Goal: Task Accomplishment & Management: Manage account settings

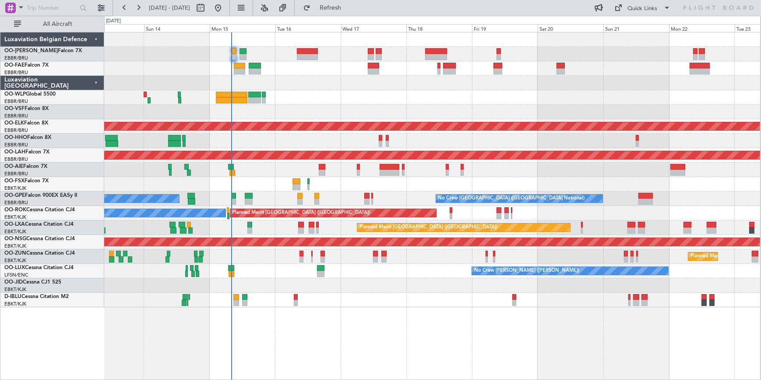
click at [291, 281] on div at bounding box center [432, 285] width 656 height 14
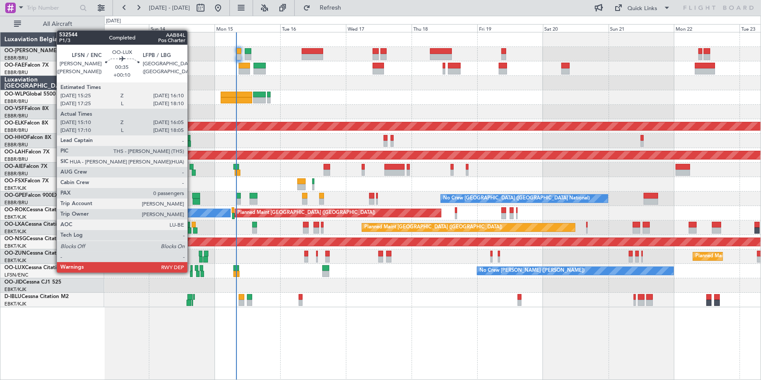
click at [191, 272] on div at bounding box center [191, 274] width 3 height 6
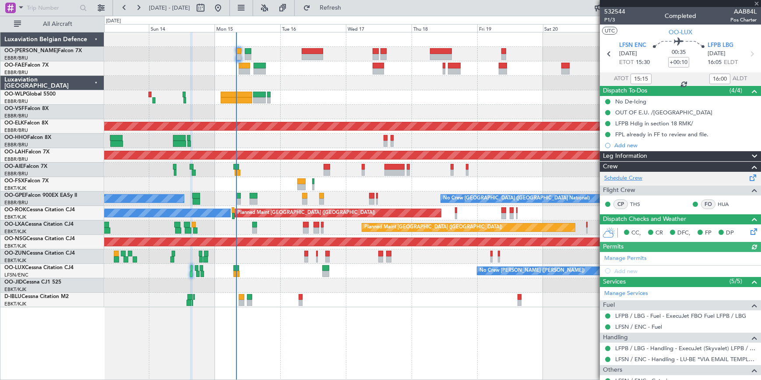
click at [642, 176] on link "Schedule Crew" at bounding box center [623, 178] width 38 height 9
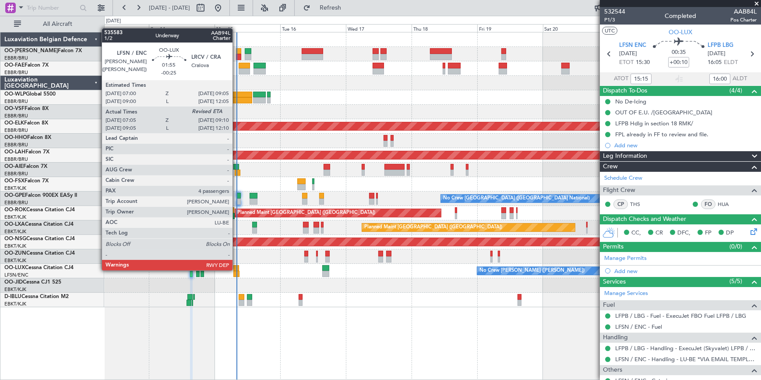
click at [236, 269] on div at bounding box center [236, 268] width 6 height 6
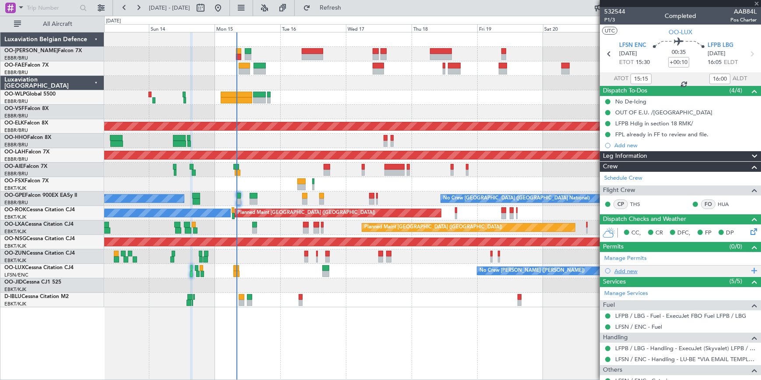
type input "-00:25"
type input "07:10"
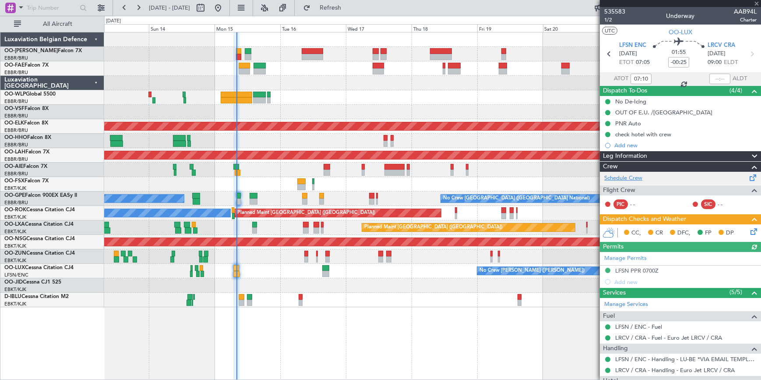
click at [631, 179] on link "Schedule Crew" at bounding box center [623, 178] width 38 height 9
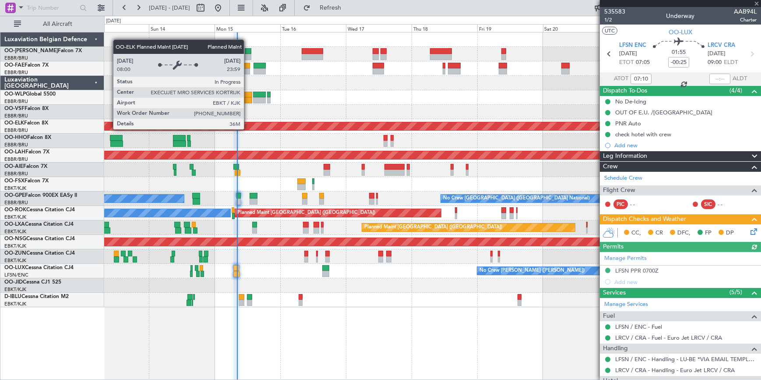
click at [755, 1] on div at bounding box center [680, 3] width 161 height 7
click at [757, 4] on div at bounding box center [680, 3] width 161 height 7
click at [757, 4] on span at bounding box center [756, 4] width 9 height 8
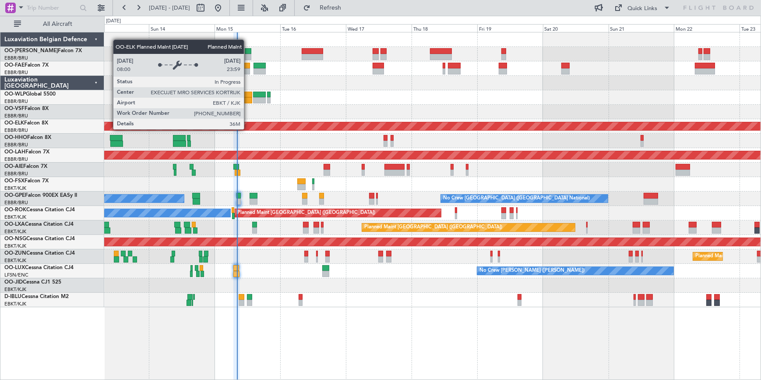
type input "0"
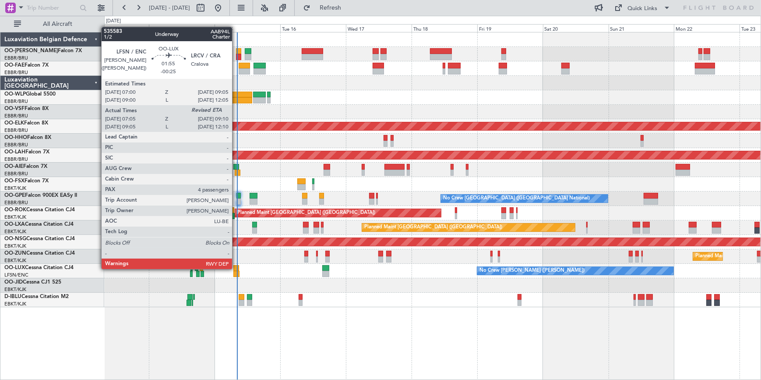
click at [236, 268] on div at bounding box center [236, 268] width 6 height 6
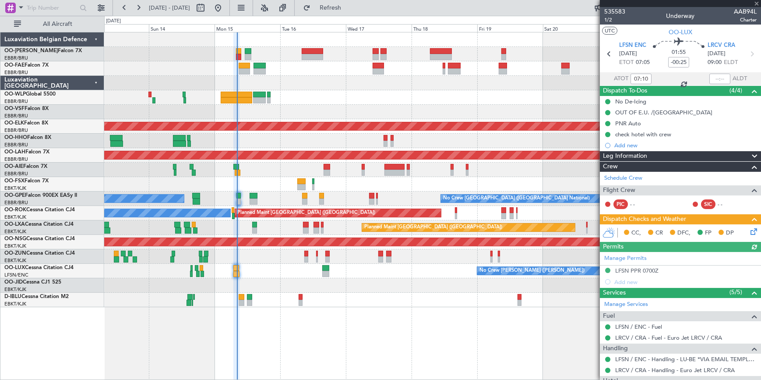
click at [755, 4] on div at bounding box center [680, 3] width 161 height 7
click at [757, 2] on span at bounding box center [756, 4] width 9 height 8
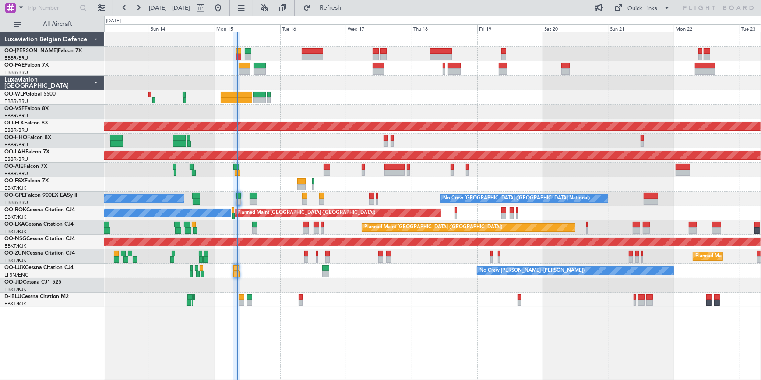
type input "0"
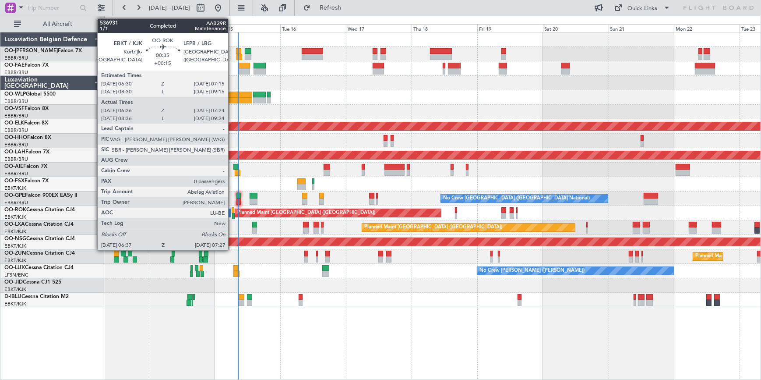
click at [232, 213] on div at bounding box center [233, 216] width 3 height 6
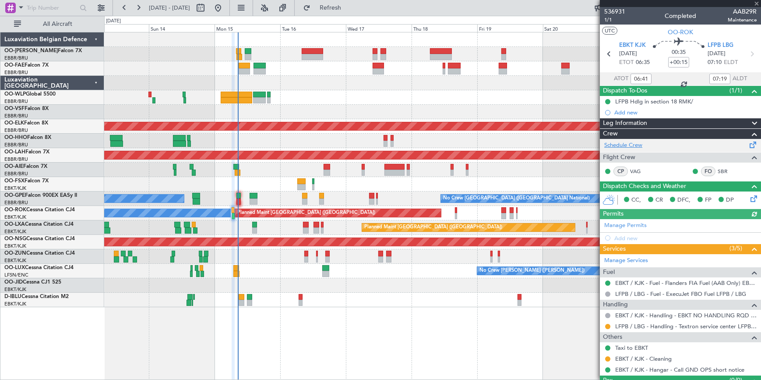
click at [628, 145] on link "Schedule Crew" at bounding box center [623, 145] width 38 height 9
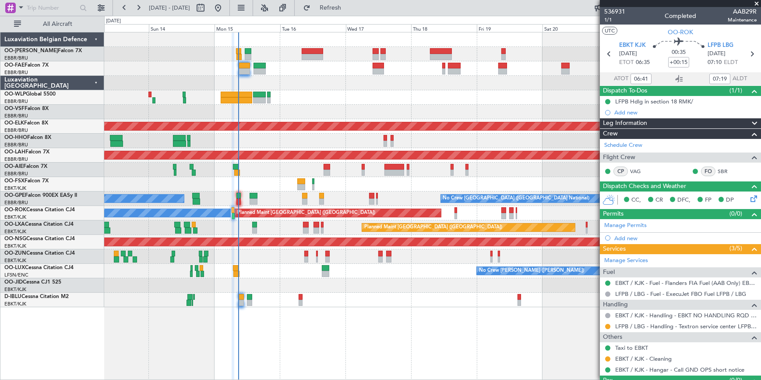
click at [756, 4] on span at bounding box center [756, 4] width 9 height 8
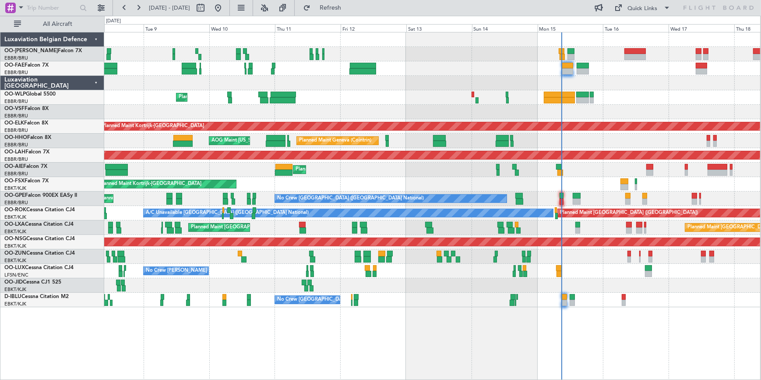
click at [510, 114] on div at bounding box center [432, 112] width 656 height 14
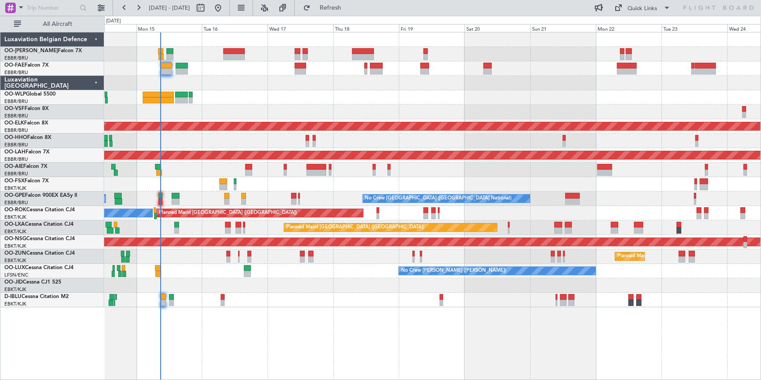
click at [87, 67] on div "Planned Maint Kortrijk-Wevelgem Planned Maint Geneva (Cointrin) Planned Maint A…" at bounding box center [380, 198] width 761 height 364
click at [243, 108] on div at bounding box center [432, 112] width 657 height 14
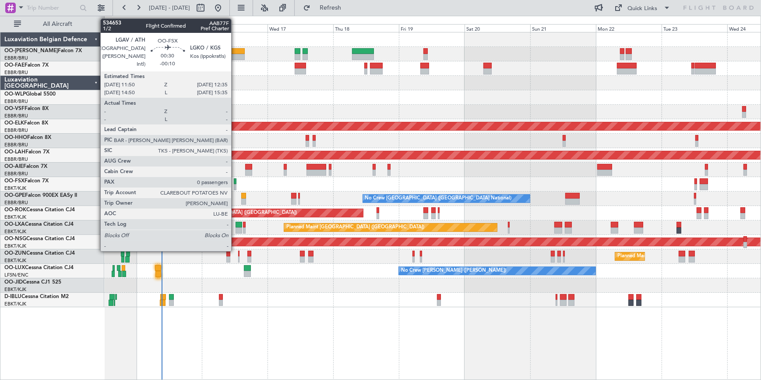
click at [235, 180] on div at bounding box center [235, 181] width 2 height 6
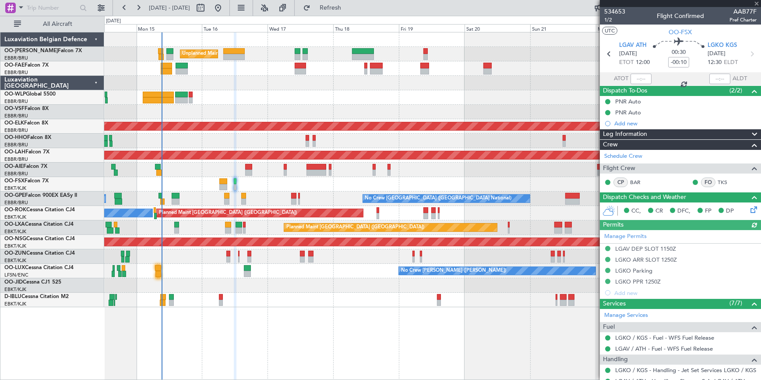
scroll to position [95, 0]
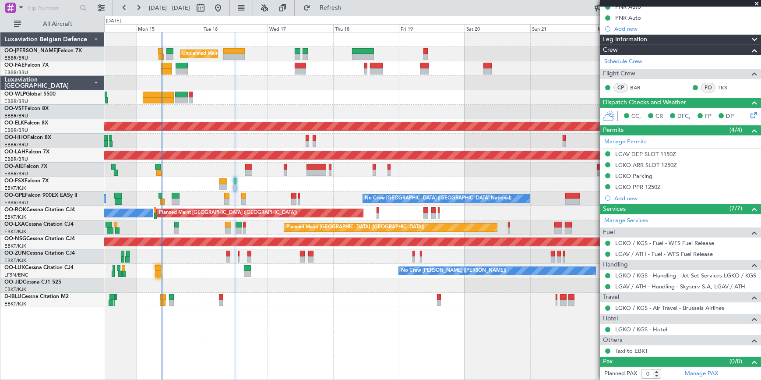
click at [755, 4] on span at bounding box center [756, 4] width 9 height 8
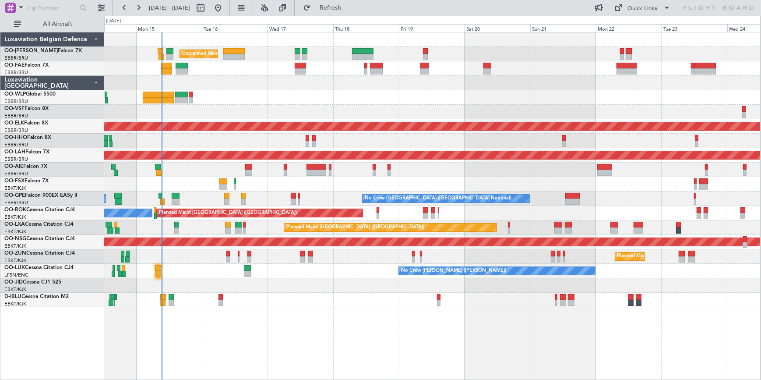
scroll to position [0, 0]
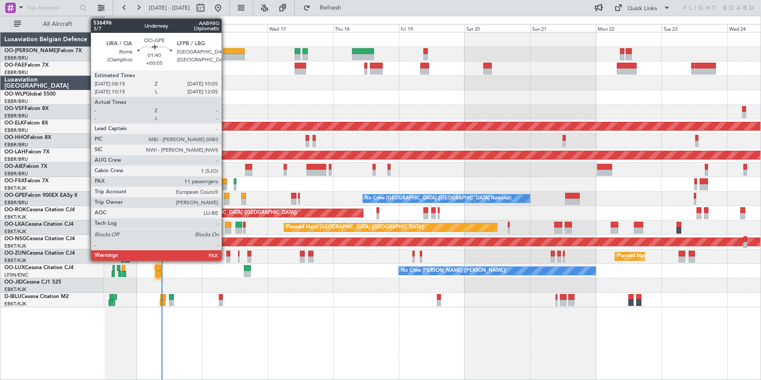
click at [226, 197] on div at bounding box center [226, 196] width 5 height 6
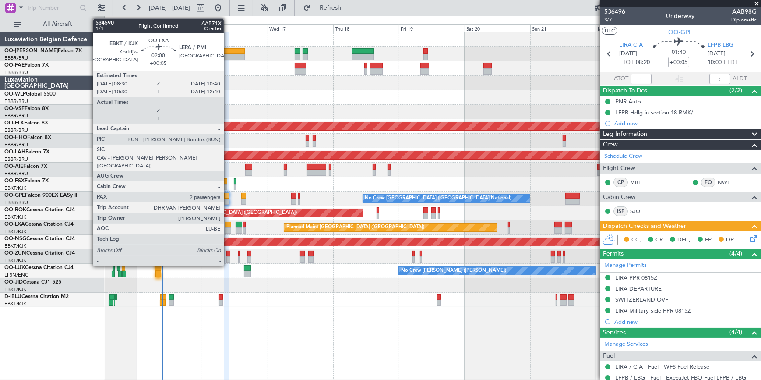
click at [228, 227] on div at bounding box center [228, 230] width 6 height 6
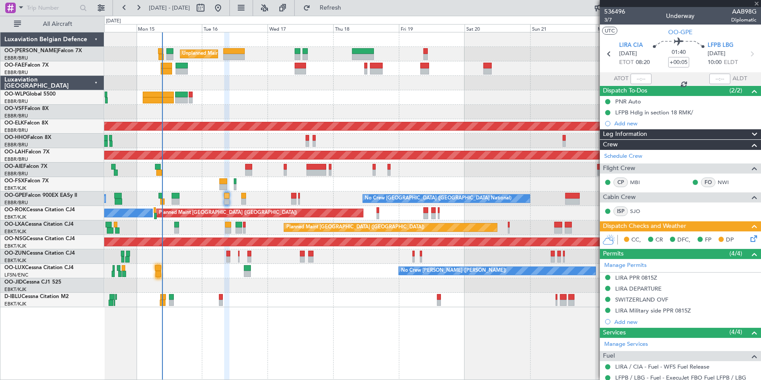
type input "2"
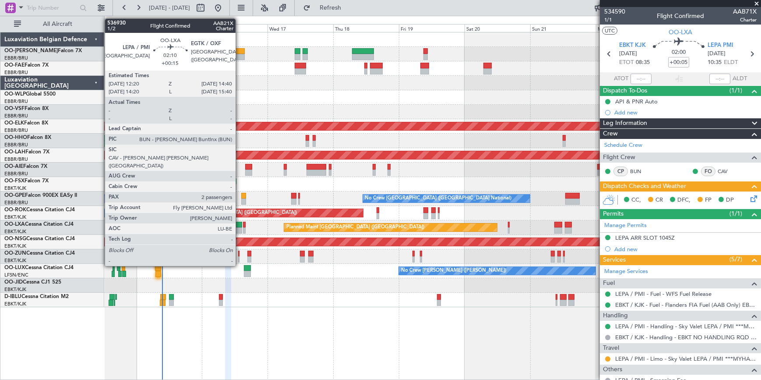
click at [240, 226] on div at bounding box center [239, 225] width 7 height 6
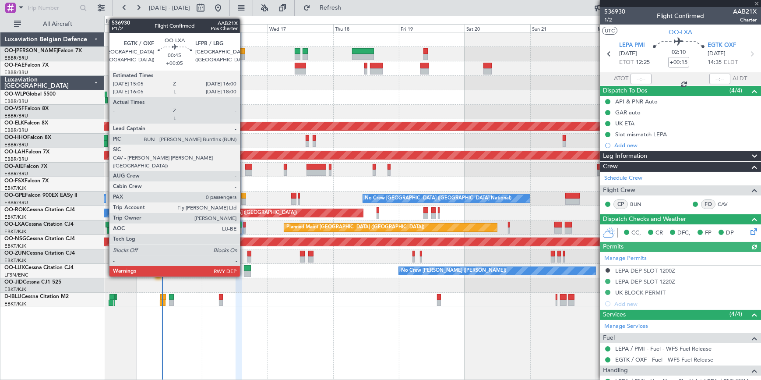
click at [244, 226] on div at bounding box center [244, 225] width 3 height 6
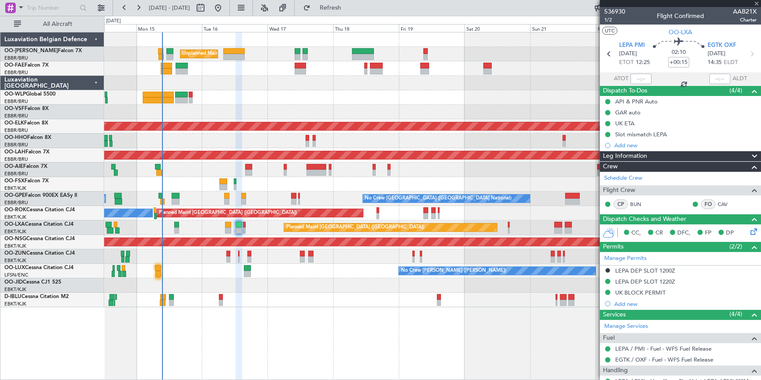
type input "+00:05"
type input "0"
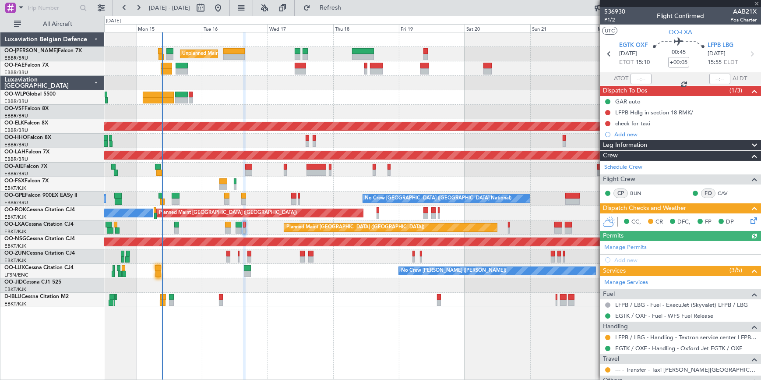
scroll to position [40, 0]
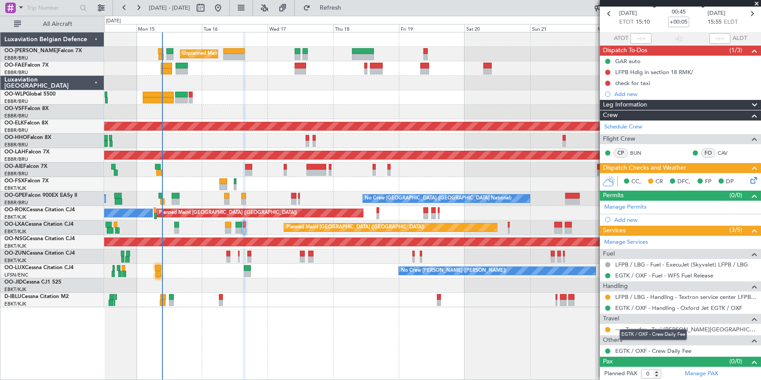
click at [660, 327] on mat-tooltip-component "EGTK / OXF - Crew Daily Fee" at bounding box center [654, 334] width 80 height 23
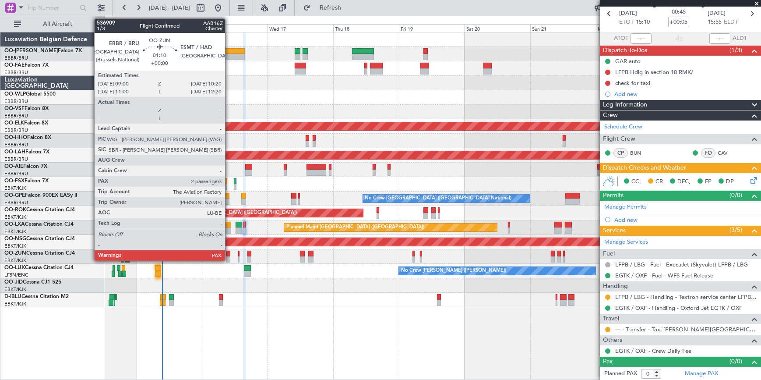
click at [229, 254] on div at bounding box center [228, 254] width 4 height 6
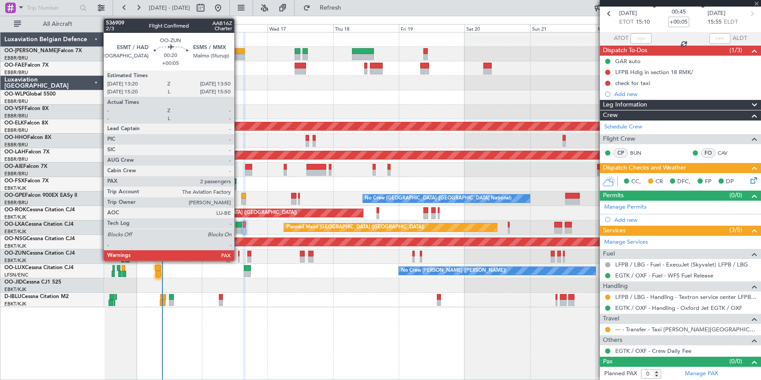
type input "2"
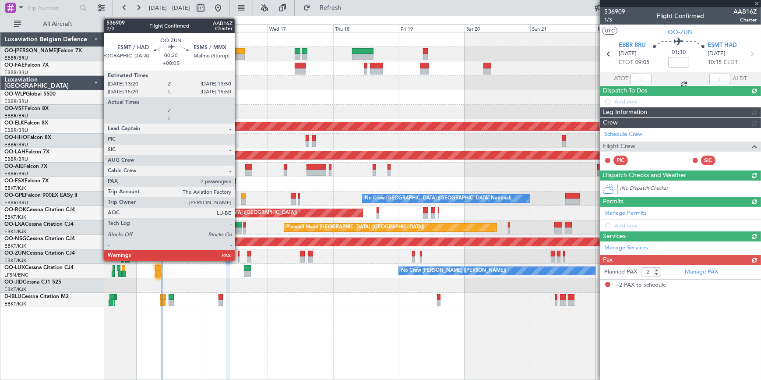
scroll to position [0, 0]
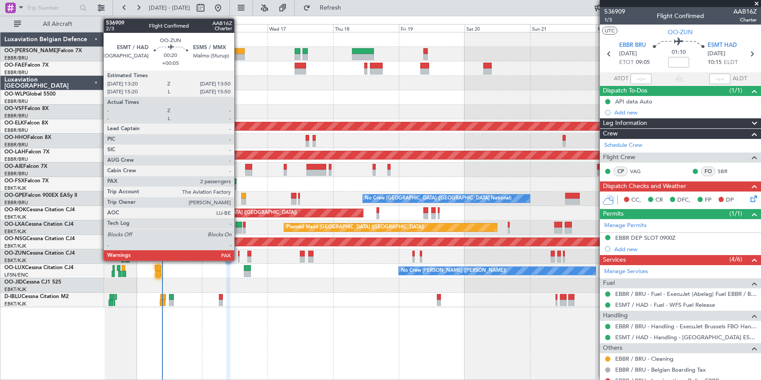
click at [238, 253] on div at bounding box center [239, 254] width 2 height 6
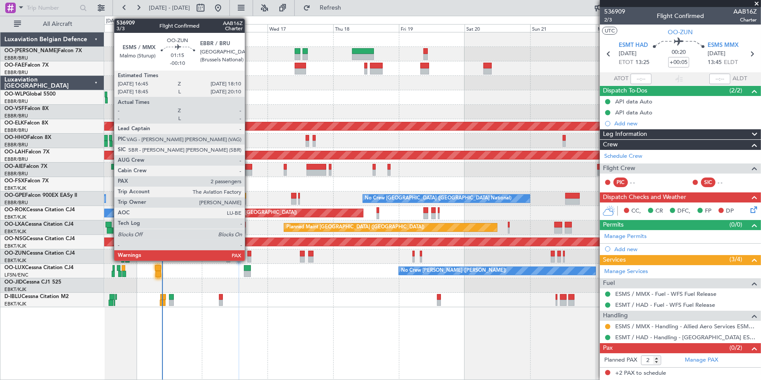
click at [249, 254] on div at bounding box center [249, 254] width 4 height 6
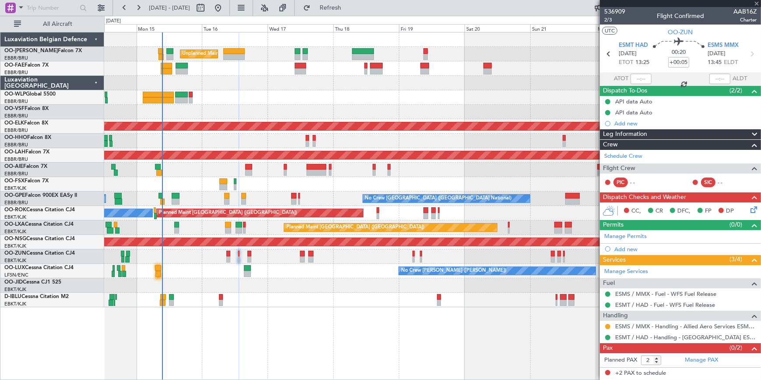
type input "-00:10"
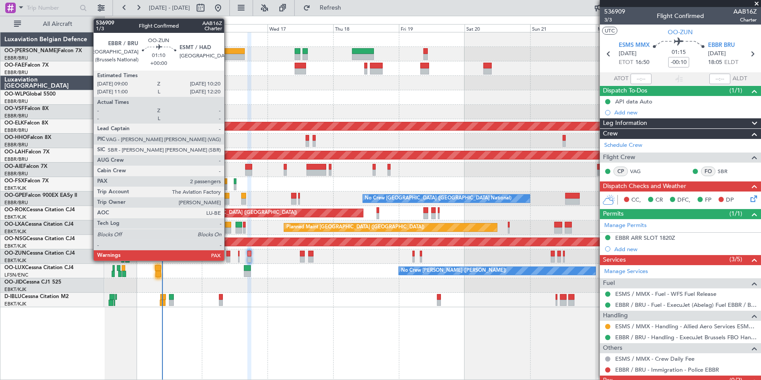
click at [228, 254] on div at bounding box center [228, 254] width 4 height 6
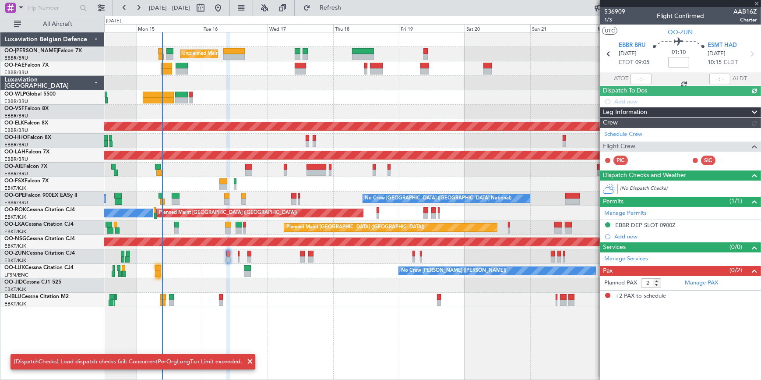
click at [623, 132] on div "Schedule Crew Flight Crew PIC - - SIC - -" at bounding box center [680, 149] width 161 height 42
click at [635, 134] on div "Schedule Crew Flight Crew PIC - - SIC - -" at bounding box center [680, 149] width 161 height 42
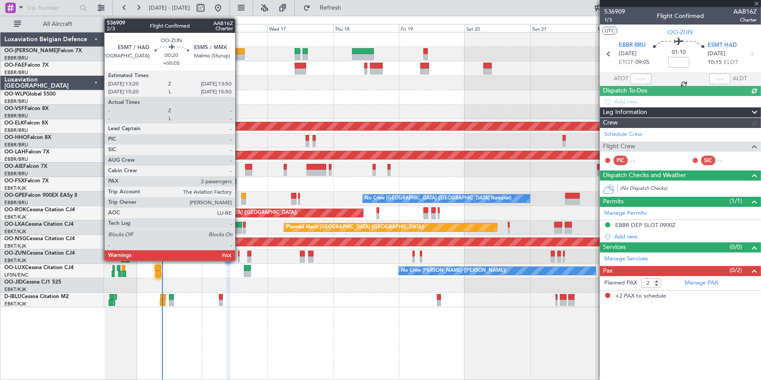
click at [239, 251] on div at bounding box center [239, 254] width 2 height 6
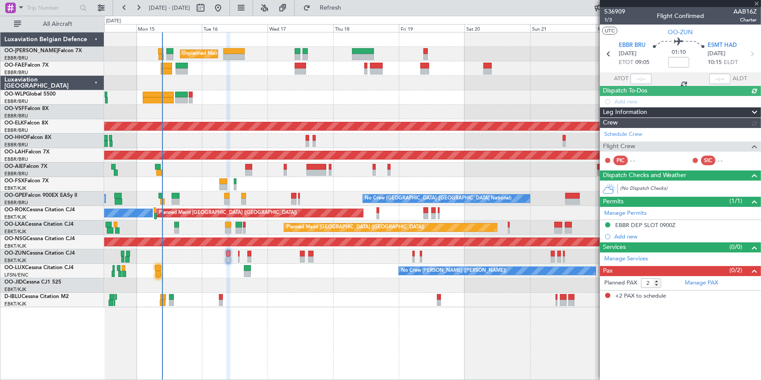
type input "+00:05"
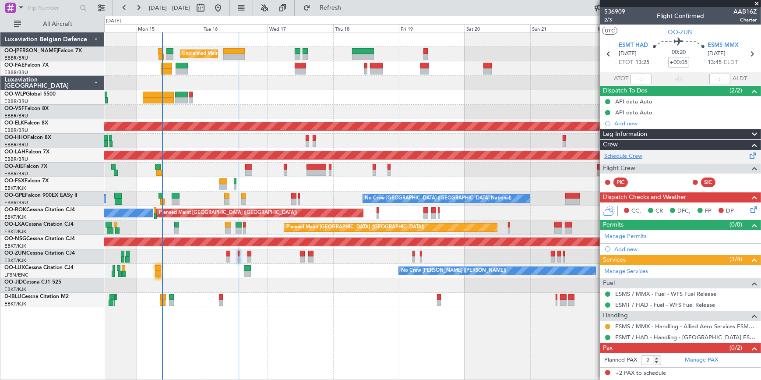
click at [621, 155] on link "Schedule Crew" at bounding box center [623, 156] width 38 height 9
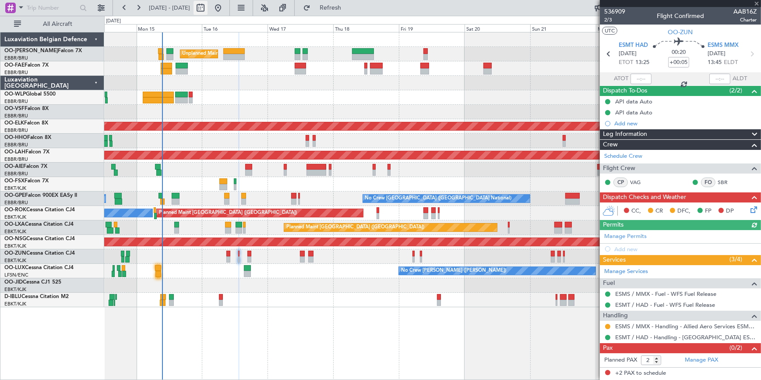
click at [208, 5] on button at bounding box center [201, 8] width 14 height 14
select select "9"
select select "2025"
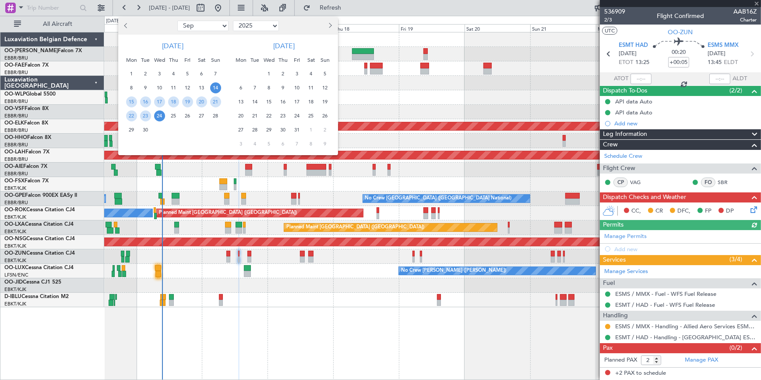
click at [129, 25] on span "Previous month" at bounding box center [126, 25] width 5 height 5
select select "5"
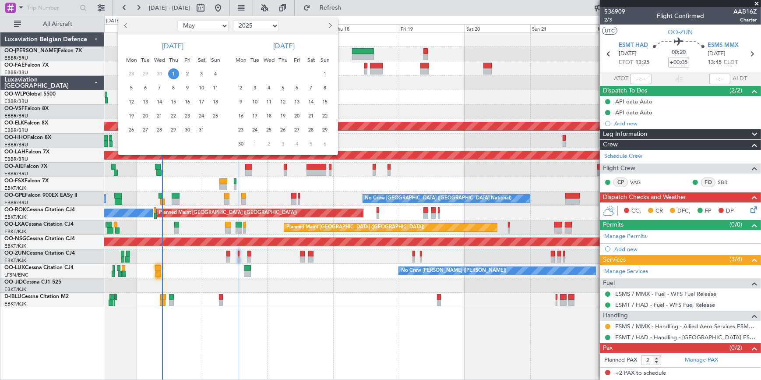
click at [173, 74] on span "1" at bounding box center [173, 73] width 11 height 11
click at [171, 102] on span "15" at bounding box center [173, 101] width 11 height 11
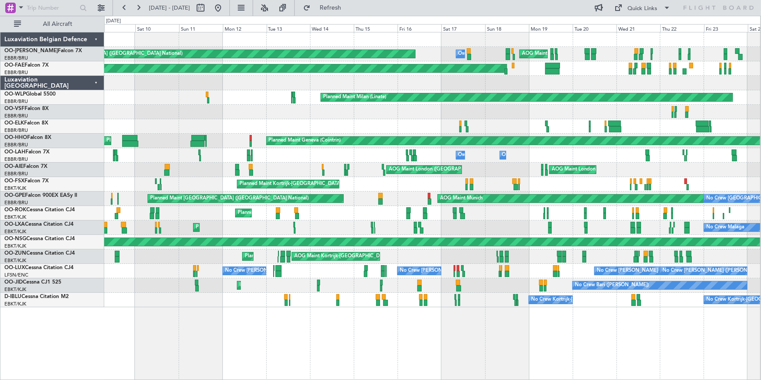
click at [112, 172] on div "AOG Maint London (Farnborough) AOG Maint London (Farnborough)" at bounding box center [432, 169] width 656 height 14
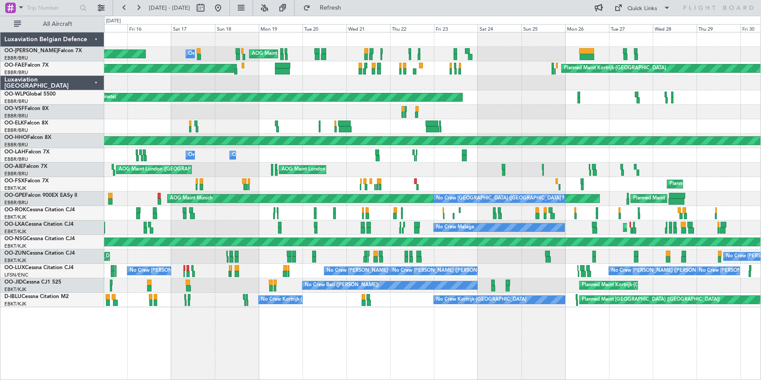
click at [354, 186] on div "Planned Maint Brussels (Brussels National) AOG Maint Melsbroek Air Base Owner M…" at bounding box center [432, 169] width 657 height 275
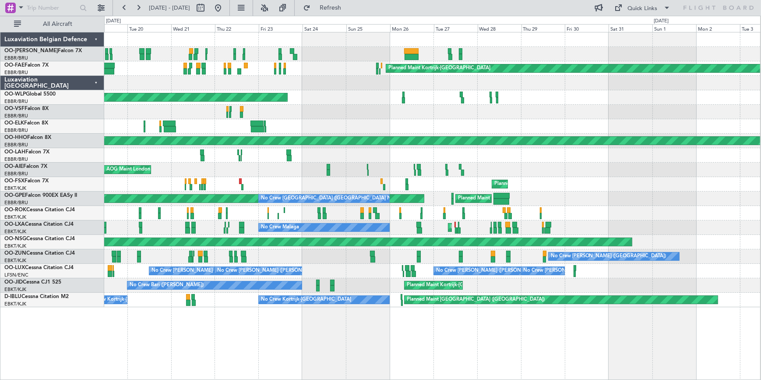
click at [330, 175] on div "AOG Maint Melsbroek Air Base Owner Melsbroek Air Base Planned Maint Brussels (B…" at bounding box center [432, 169] width 656 height 275
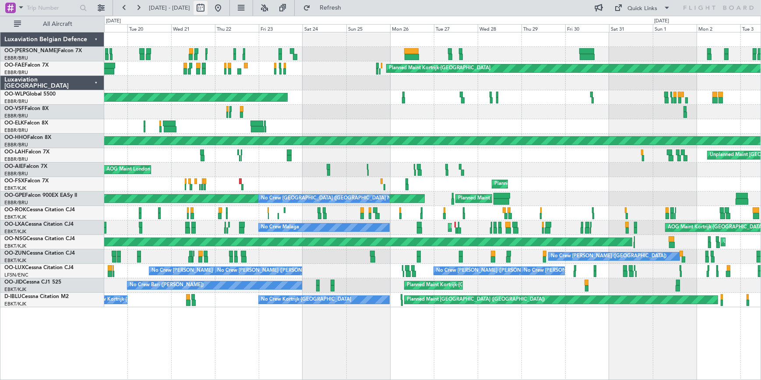
click at [208, 3] on button at bounding box center [201, 8] width 14 height 14
select select "5"
select select "2025"
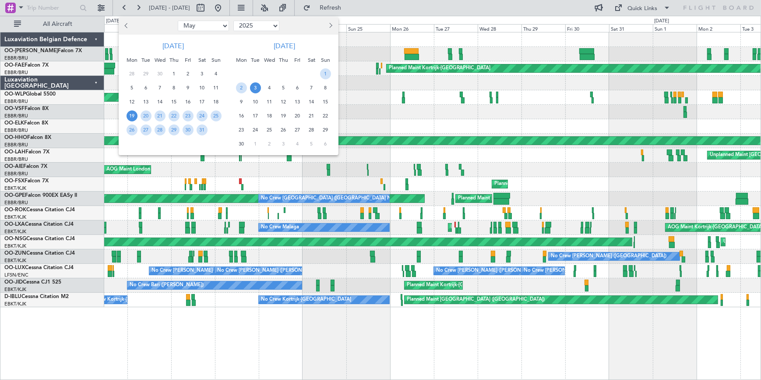
click at [126, 27] on span "Previous month" at bounding box center [127, 25] width 5 height 5
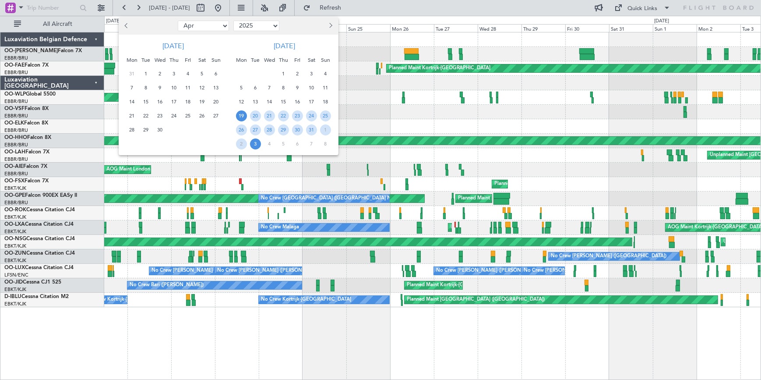
click at [126, 27] on span "Previous month" at bounding box center [127, 25] width 5 height 5
select select "12"
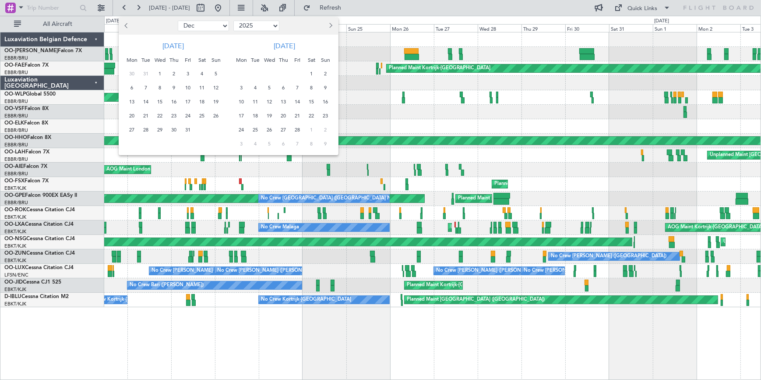
select select "2024"
click at [217, 71] on span "1" at bounding box center [216, 73] width 11 height 11
click at [213, 99] on span "15" at bounding box center [216, 101] width 11 height 11
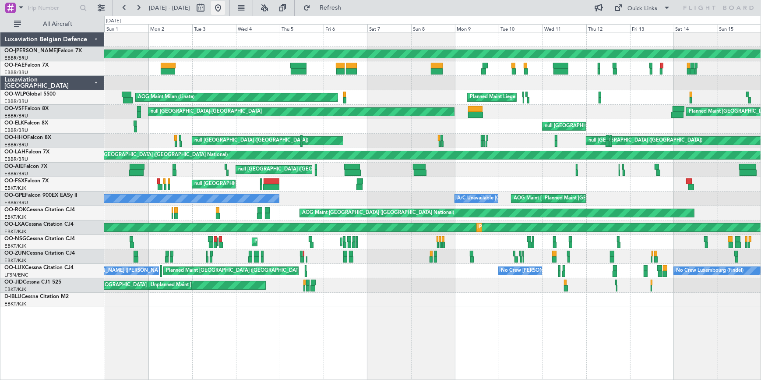
click at [225, 11] on button at bounding box center [218, 8] width 14 height 14
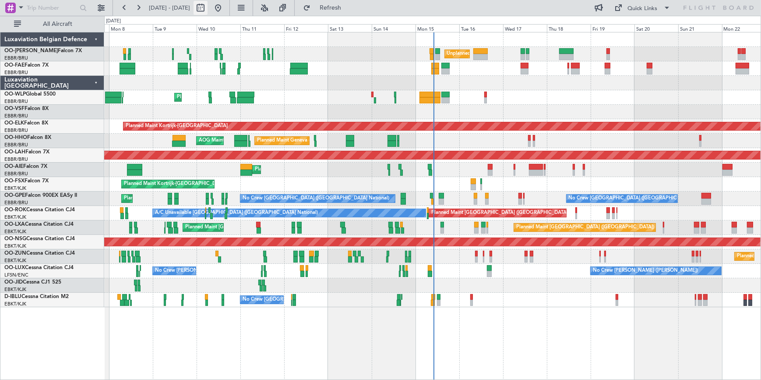
click at [208, 10] on button at bounding box center [201, 8] width 14 height 14
select select "9"
select select "2025"
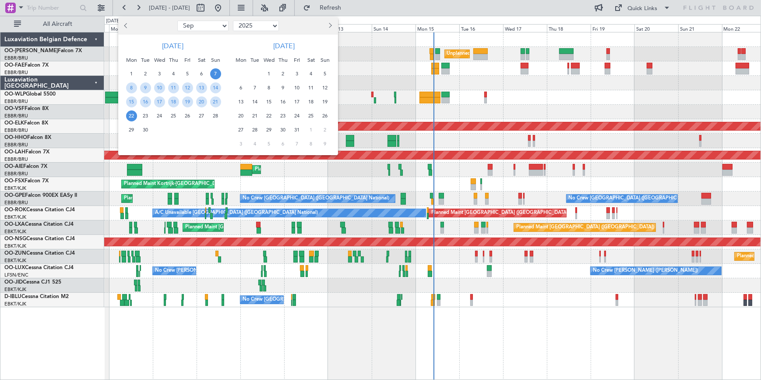
click at [122, 25] on button "Previous month" at bounding box center [127, 26] width 10 height 14
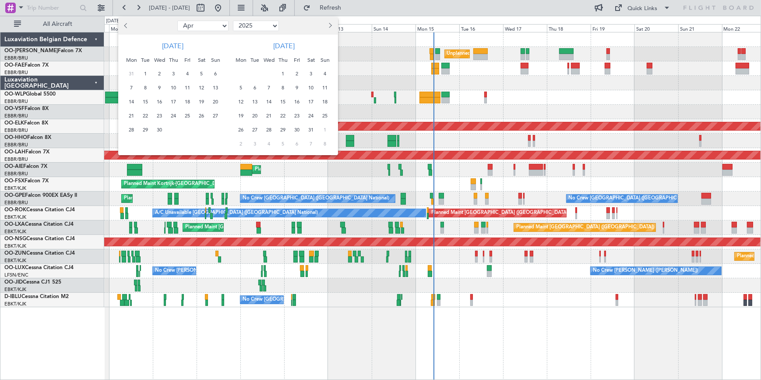
click at [122, 25] on button "Previous month" at bounding box center [127, 26] width 10 height 14
select select "12"
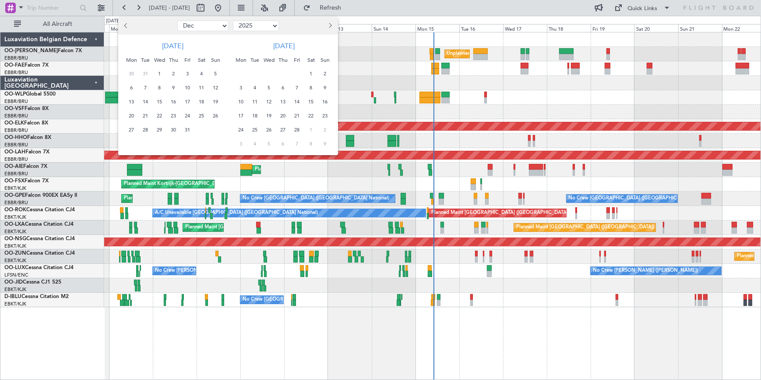
select select "2024"
click at [122, 25] on button "Previous month" at bounding box center [127, 26] width 10 height 14
select select "11"
click at [187, 76] on span "1" at bounding box center [187, 73] width 11 height 11
click at [184, 102] on span "15" at bounding box center [187, 101] width 11 height 11
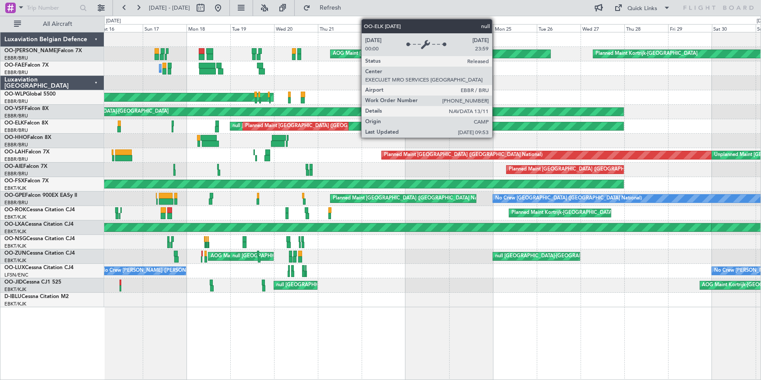
click at [0, 122] on html "01 Nov 2024 - 15 Nov 2024 Refresh Quick Links All Aircraft AOG Maint Brussels (…" at bounding box center [380, 190] width 761 height 380
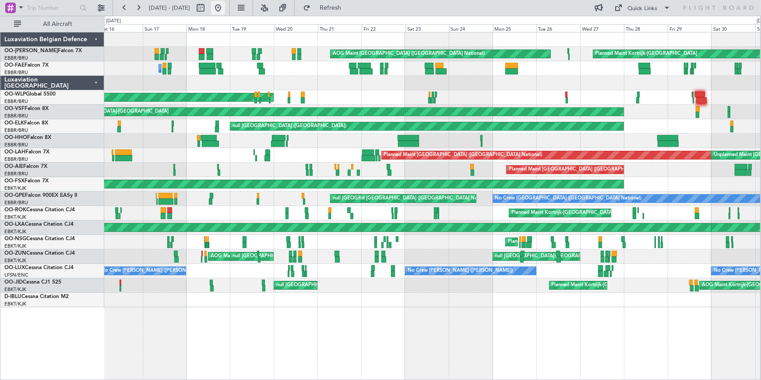
click at [225, 5] on button at bounding box center [218, 8] width 14 height 14
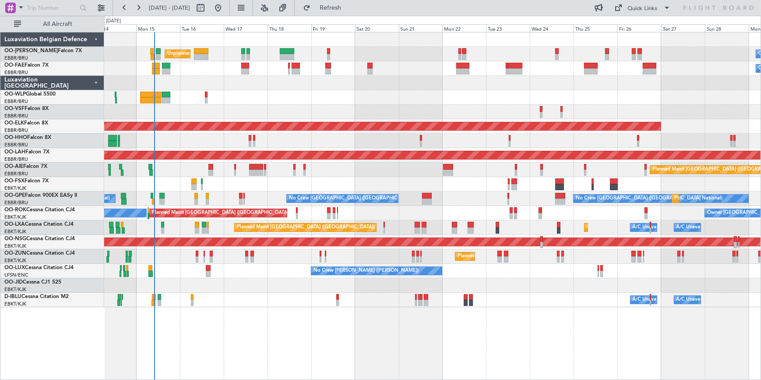
click at [341, 179] on div at bounding box center [432, 184] width 657 height 14
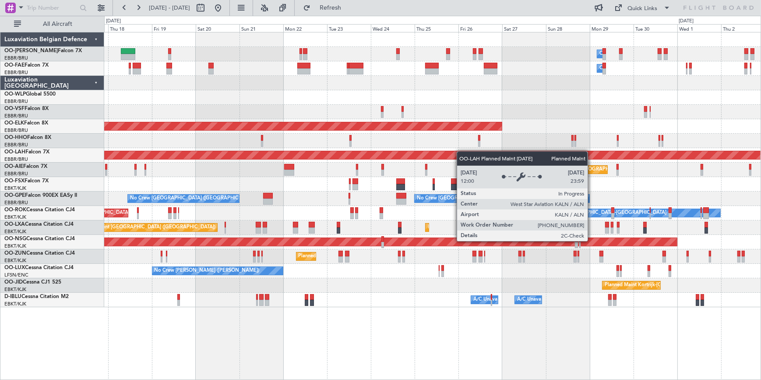
click at [433, 151] on div "Owner Melsbroek Air Base Unplanned Maint Brussels (Brussels National) Owner Mel…" at bounding box center [432, 169] width 657 height 275
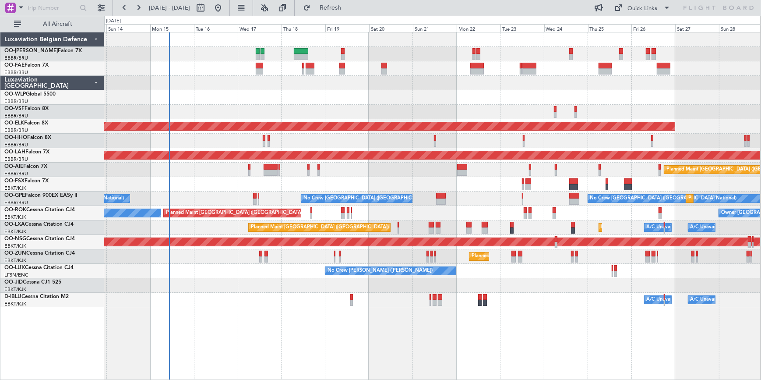
click at [761, 187] on html "29 Sep 2025 - 14 Oct 2025 Refresh Quick Links All Aircraft Owner Melsbroek Air …" at bounding box center [380, 190] width 761 height 380
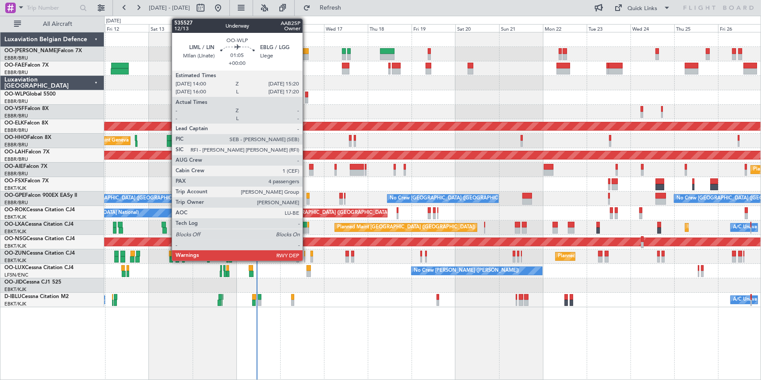
click at [307, 96] on div at bounding box center [306, 95] width 3 height 6
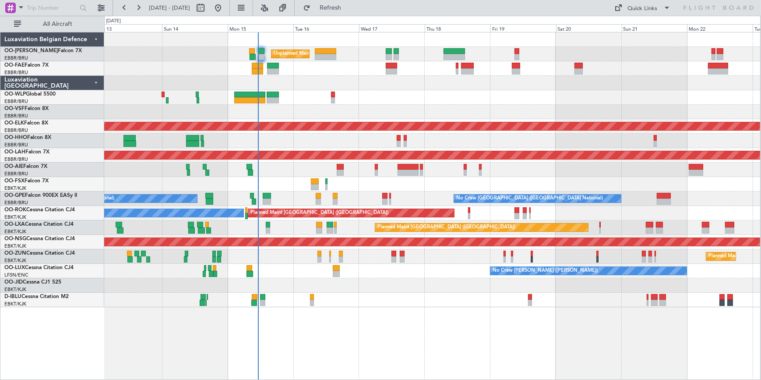
click at [386, 297] on div "No Crew [GEOGRAPHIC_DATA] ([GEOGRAPHIC_DATA] National)" at bounding box center [432, 300] width 656 height 14
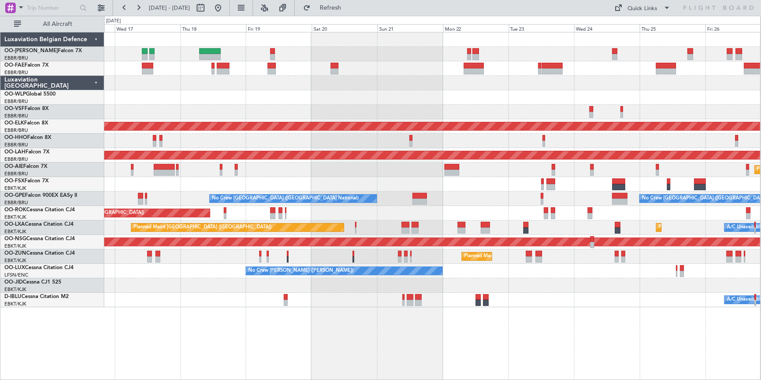
click at [252, 286] on div "Planned Maint Kortrijk-[GEOGRAPHIC_DATA]" at bounding box center [432, 285] width 656 height 14
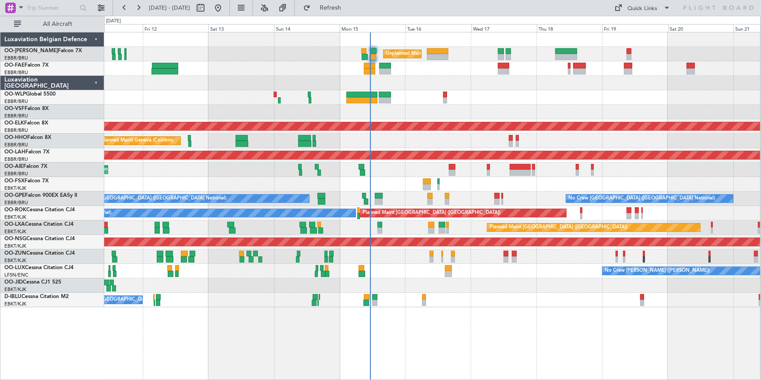
click at [682, 191] on div "No Crew [GEOGRAPHIC_DATA] ([GEOGRAPHIC_DATA] National) Planned Maint [GEOGRAPHI…" at bounding box center [432, 198] width 656 height 14
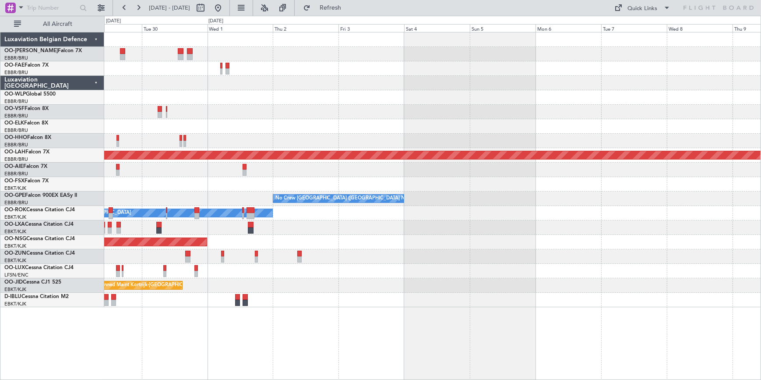
click at [0, 115] on html "[DATE] - [DATE] Refresh Quick Links All Aircraft Owner [GEOGRAPHIC_DATA] Owner …" at bounding box center [380, 190] width 761 height 380
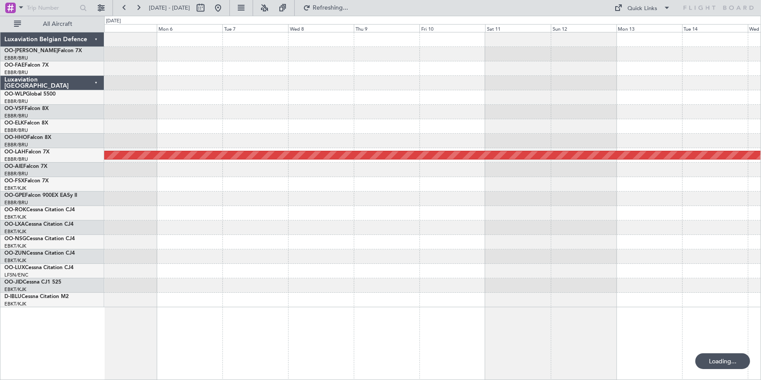
click at [0, 118] on html "[DATE] - [DATE] Refreshing... Quick Links All Aircraft Planned [GEOGRAPHIC_DATA…" at bounding box center [380, 190] width 761 height 380
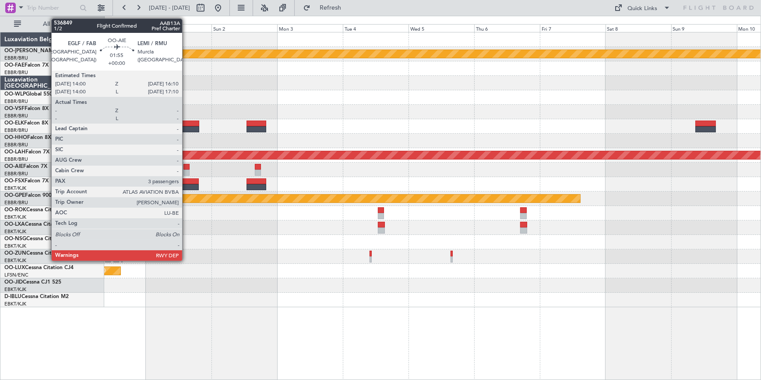
click at [186, 169] on div at bounding box center [187, 167] width 6 height 6
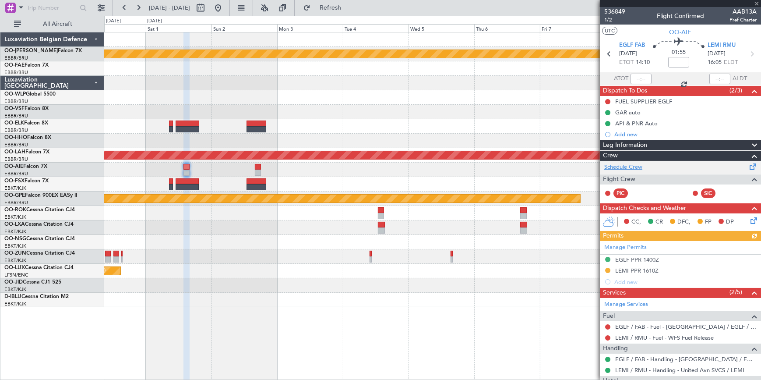
click at [623, 164] on link "Schedule Crew" at bounding box center [623, 167] width 38 height 9
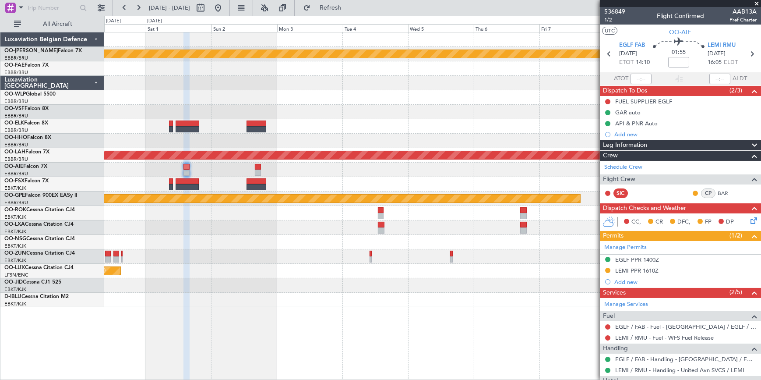
click at [757, 4] on span at bounding box center [756, 4] width 9 height 8
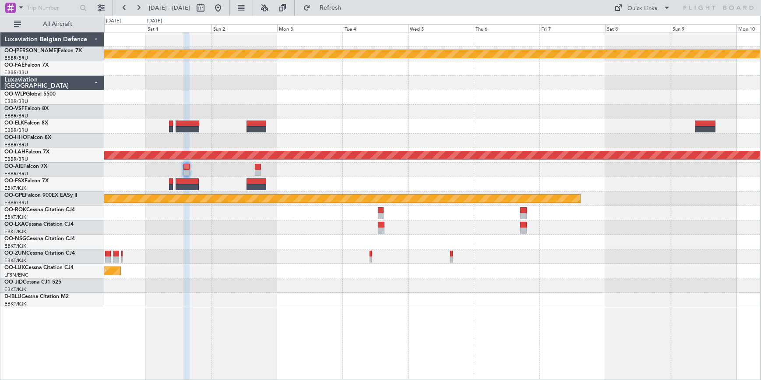
type input "0"
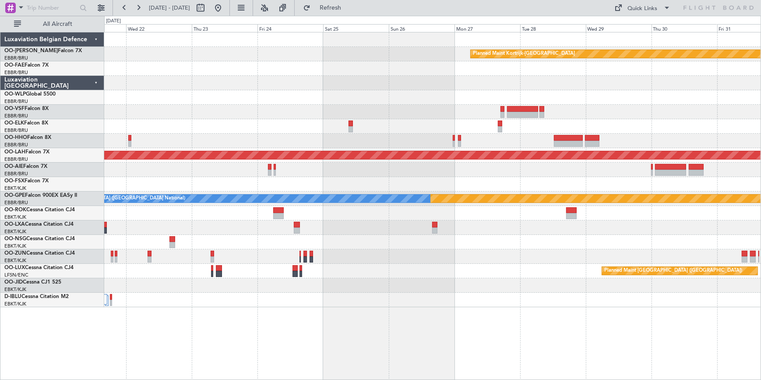
click at [761, 89] on html "[DATE] - [DATE] Refresh Quick Links All Aircraft Planned Maint [GEOGRAPHIC_DATA…" at bounding box center [380, 190] width 761 height 380
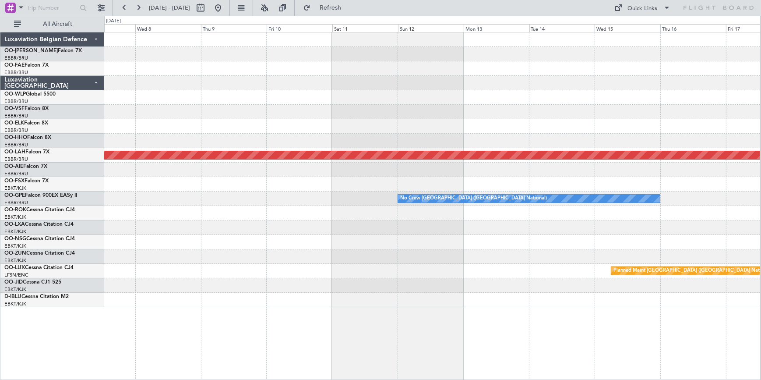
click at [761, 83] on html "[DATE] - [DATE] Refresh Quick Links All Aircraft Planned [GEOGRAPHIC_DATA][PERS…" at bounding box center [380, 190] width 761 height 380
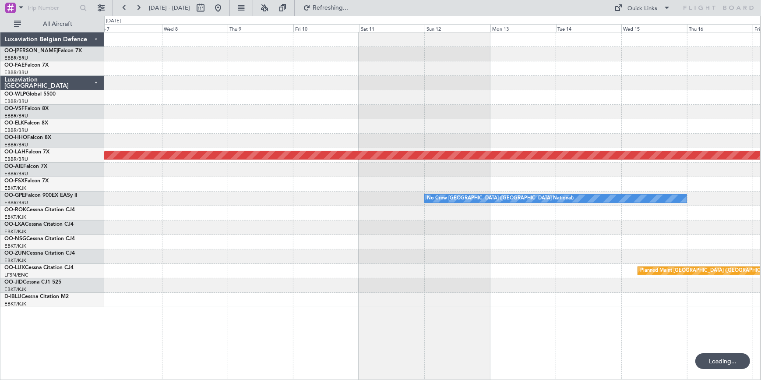
click at [761, 33] on html "[DATE] - [DATE] Refreshing... Quick Links All Aircraft Planned [GEOGRAPHIC_DATA…" at bounding box center [380, 190] width 761 height 380
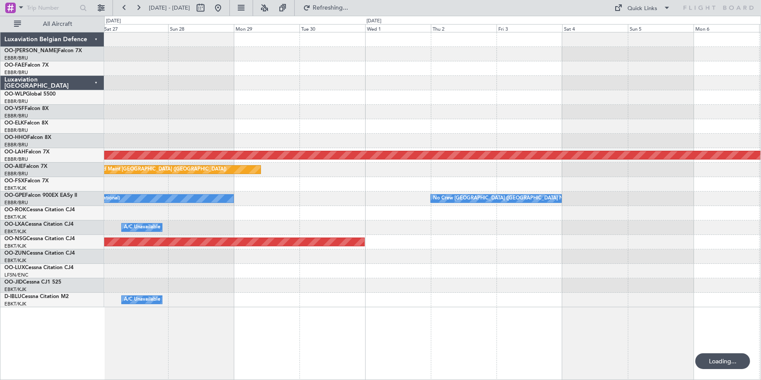
click at [705, 43] on div "Planned Maint Kortrijk-[GEOGRAPHIC_DATA] Planned [GEOGRAPHIC_DATA][PERSON_NAME]…" at bounding box center [432, 169] width 657 height 275
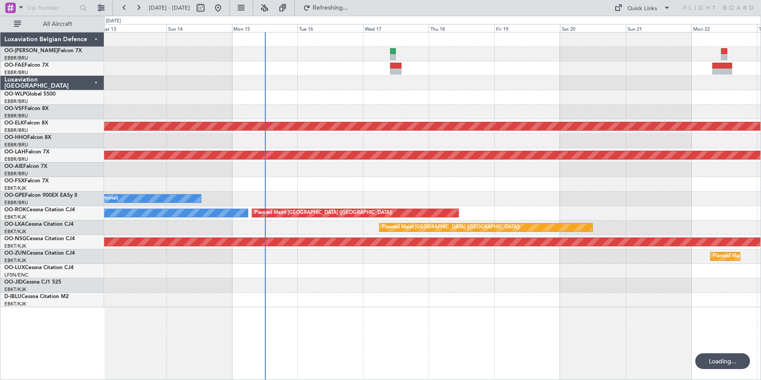
click at [689, 40] on div "Planned Maint Kortrijk-[GEOGRAPHIC_DATA] Planned Maint Geneva ([GEOGRAPHIC_DATA…" at bounding box center [432, 169] width 657 height 275
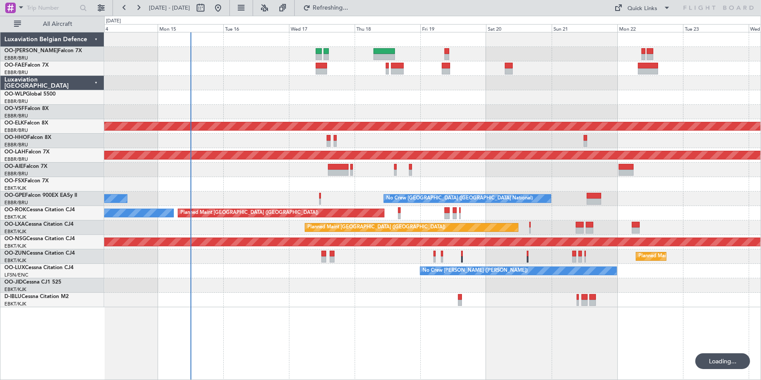
click at [253, 92] on div "Planned Maint Kortrijk-[GEOGRAPHIC_DATA] Planned Maint Geneva ([GEOGRAPHIC_DATA…" at bounding box center [432, 169] width 657 height 275
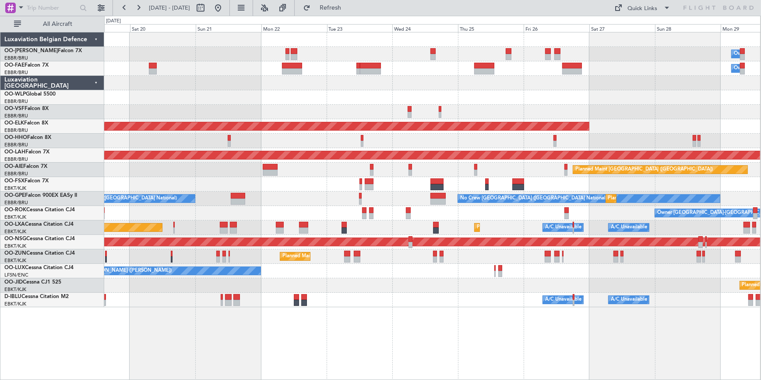
click at [301, 196] on div "No Crew [GEOGRAPHIC_DATA] ([GEOGRAPHIC_DATA] National) No Crew [GEOGRAPHIC_DATA…" at bounding box center [432, 198] width 656 height 14
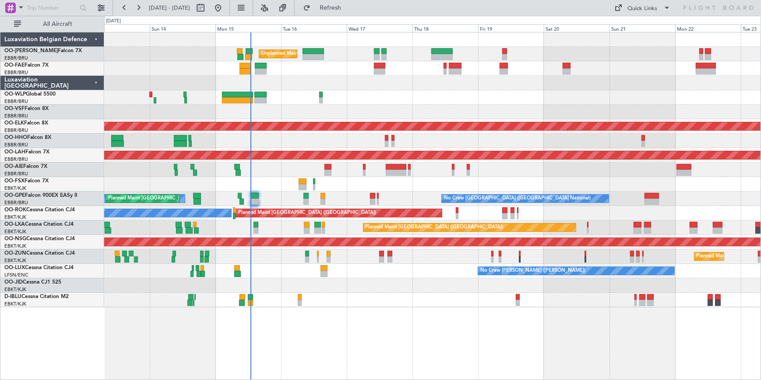
click at [673, 161] on div "Unplanned Maint [GEOGRAPHIC_DATA] ([GEOGRAPHIC_DATA] National) Planned Maint [G…" at bounding box center [432, 169] width 657 height 275
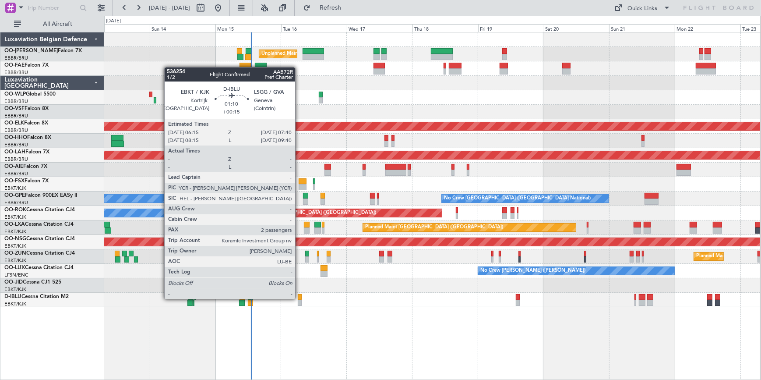
click at [299, 297] on div at bounding box center [300, 297] width 4 height 6
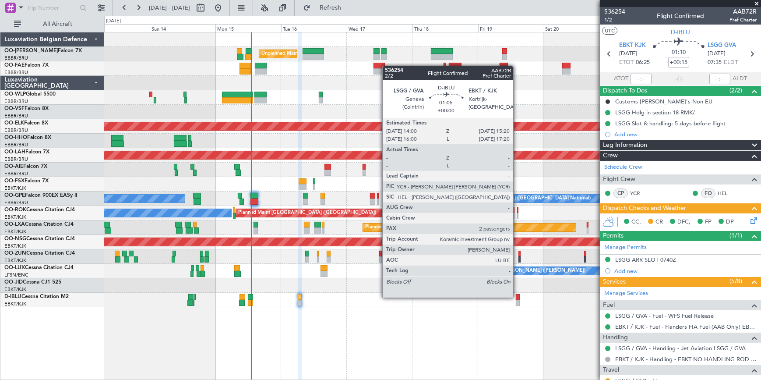
click at [517, 297] on div at bounding box center [518, 297] width 4 height 6
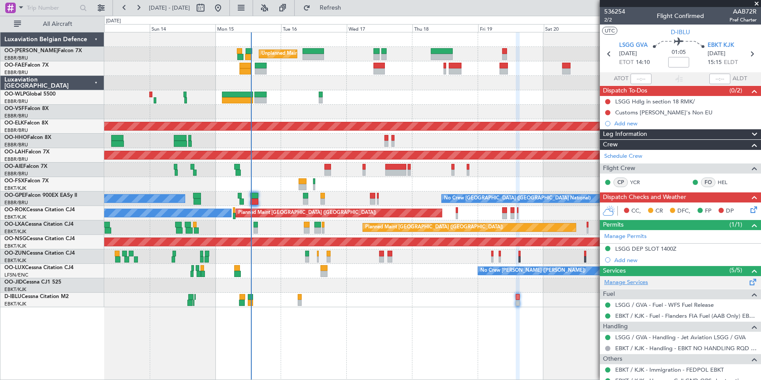
click at [634, 282] on link "Manage Services" at bounding box center [626, 282] width 44 height 9
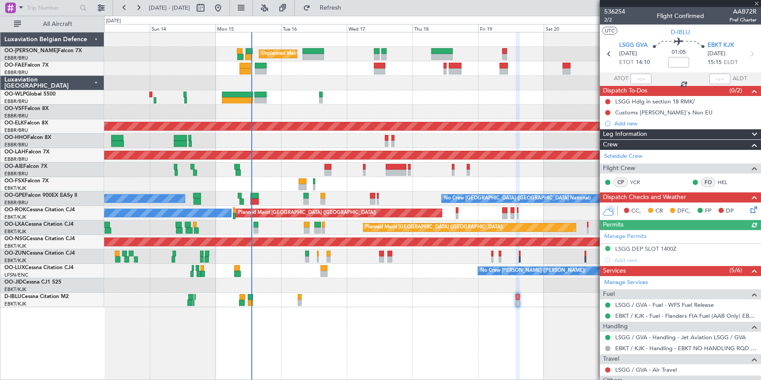
click at [757, 1] on div at bounding box center [680, 3] width 161 height 7
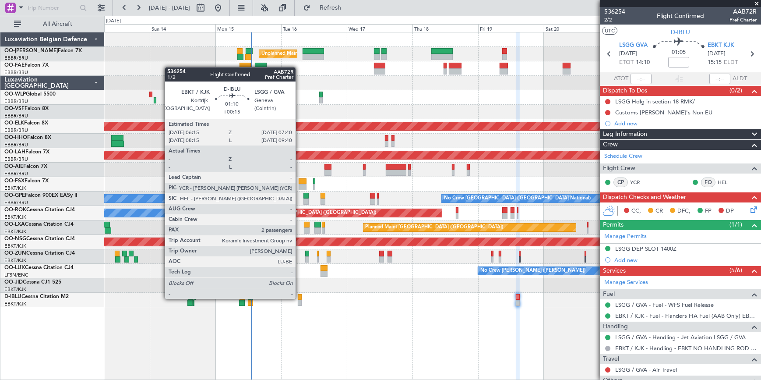
click at [300, 298] on div at bounding box center [300, 297] width 4 height 6
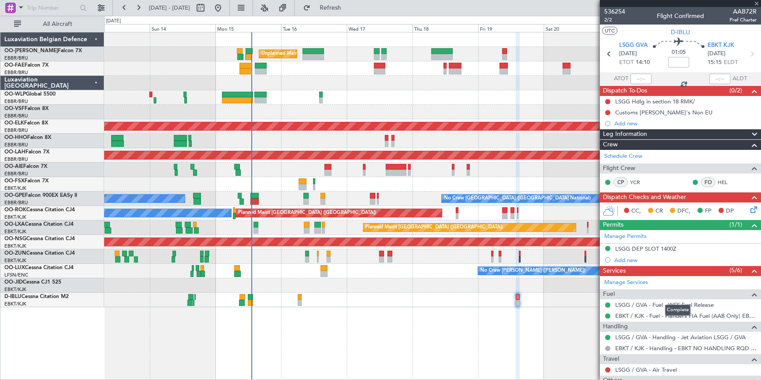
type input "+00:15"
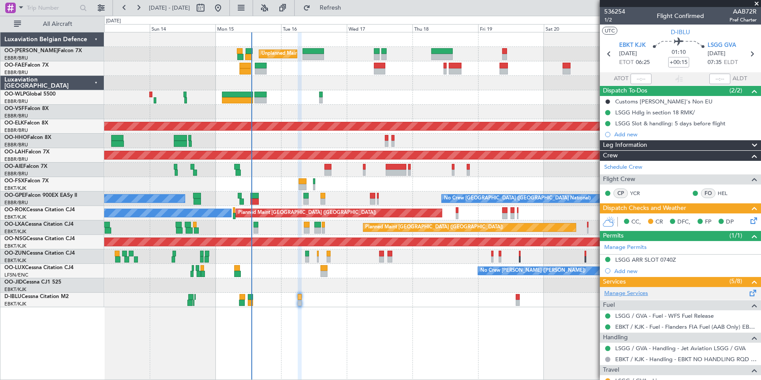
click at [640, 293] on link "Manage Services" at bounding box center [626, 293] width 44 height 9
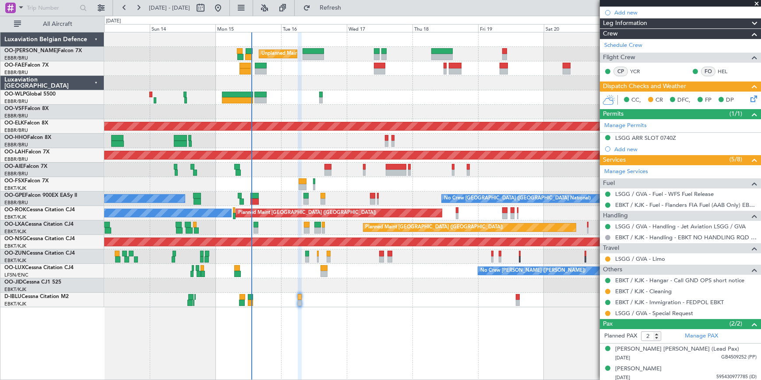
scroll to position [124, 0]
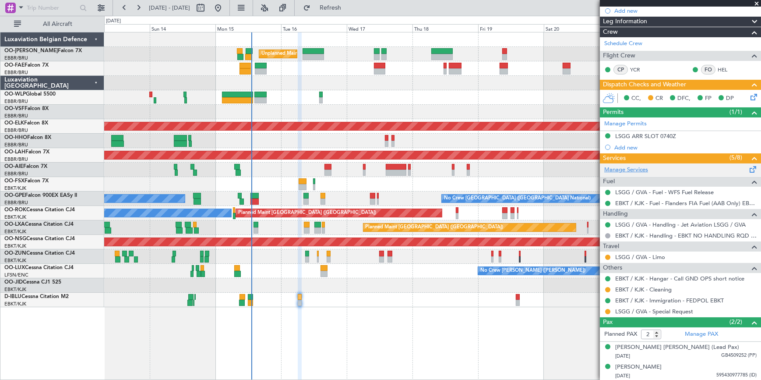
click at [618, 168] on link "Manage Services" at bounding box center [626, 170] width 44 height 9
click at [634, 166] on link "Manage Services" at bounding box center [626, 170] width 44 height 9
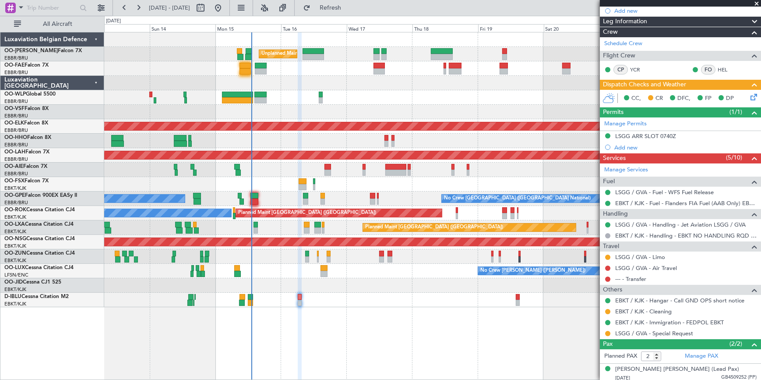
click at [758, 0] on span at bounding box center [756, 4] width 9 height 8
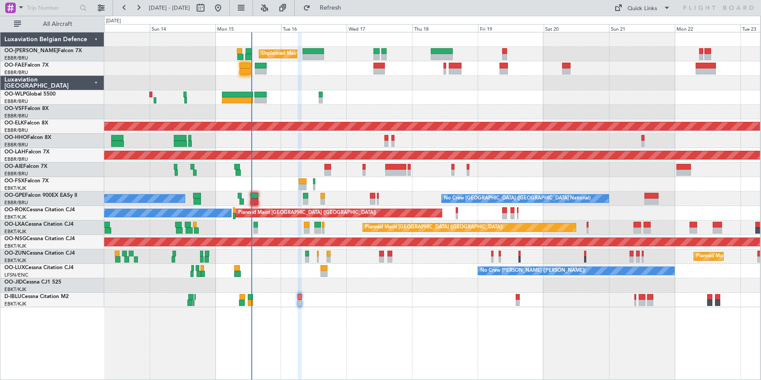
type input "0"
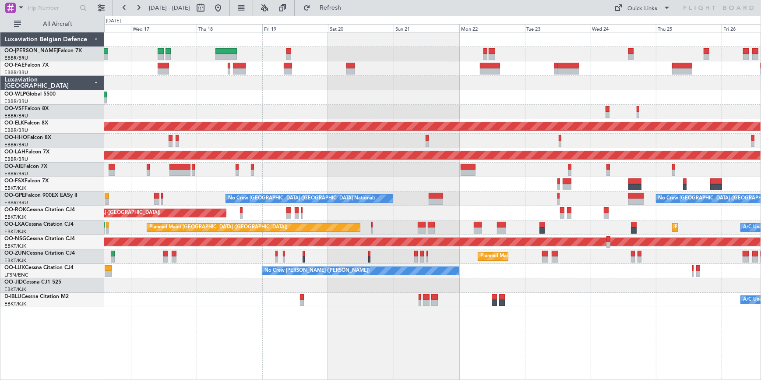
click at [374, 190] on div at bounding box center [432, 184] width 657 height 14
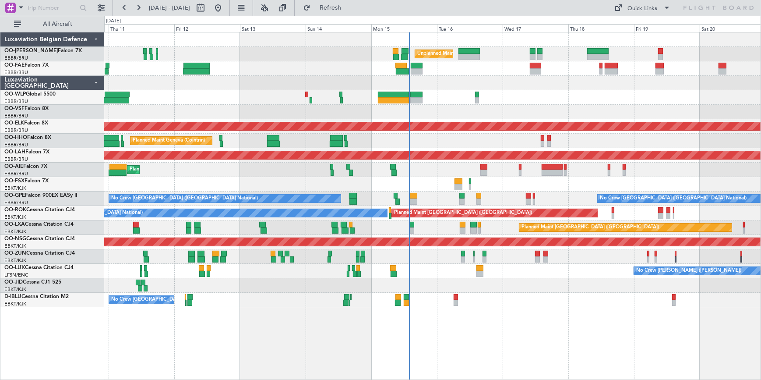
click at [581, 93] on div "Planned Maint Liege" at bounding box center [432, 97] width 657 height 14
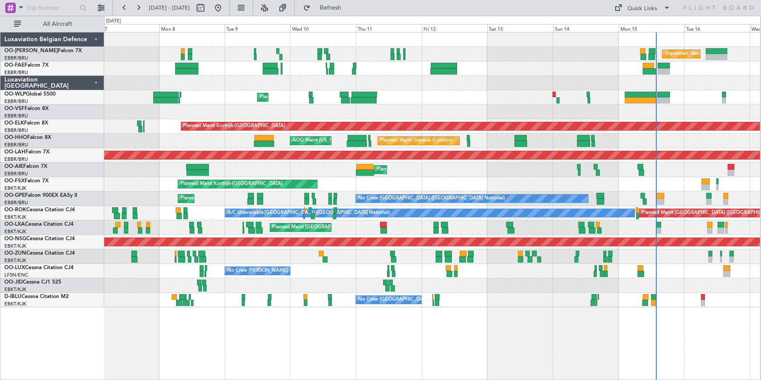
click at [502, 182] on div "Planned Maint Kortrijk-[GEOGRAPHIC_DATA]" at bounding box center [432, 184] width 656 height 14
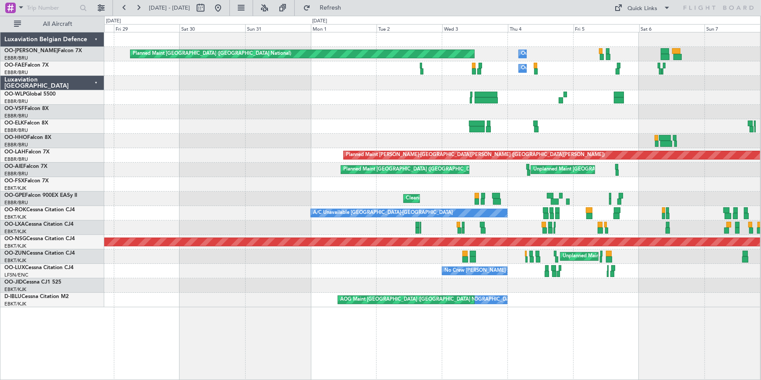
click at [551, 181] on div "Planned Maint Kortrijk-[GEOGRAPHIC_DATA]" at bounding box center [432, 184] width 656 height 14
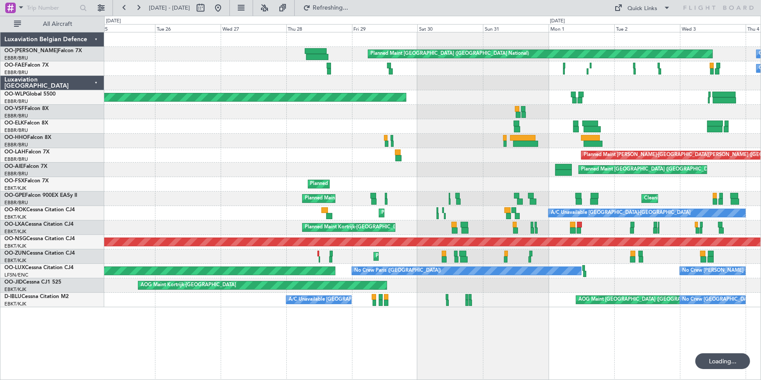
click at [515, 182] on div "Planned Maint Kortrijk-[GEOGRAPHIC_DATA]" at bounding box center [432, 184] width 657 height 14
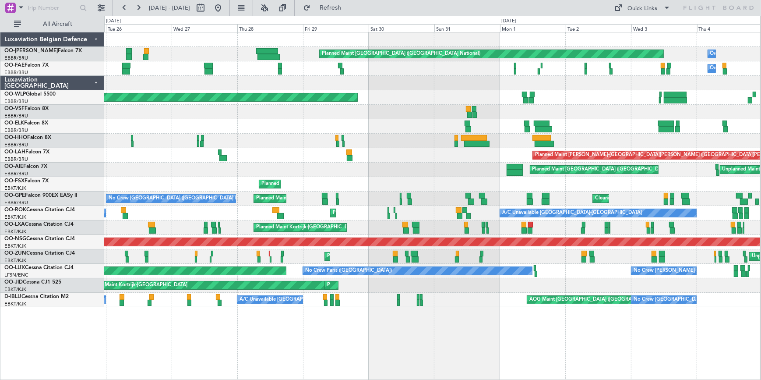
click at [14, 171] on div "Planned Maint Brussels (Brussels National) Owner Melsbroek Air Base Owner Melsb…" at bounding box center [380, 198] width 761 height 364
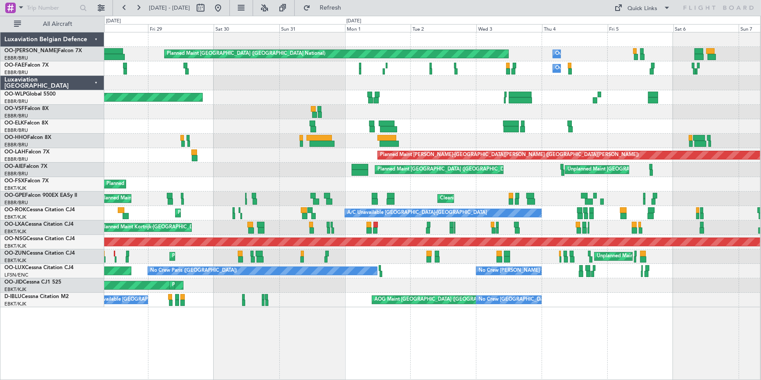
click at [79, 179] on div "Planned Maint Brussels (Brussels National) Owner Melsbroek Air Base Owner Melsb…" at bounding box center [380, 198] width 761 height 364
